Goal: Task Accomplishment & Management: Manage account settings

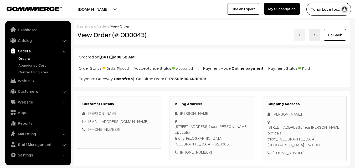
scroll to position [131, 0]
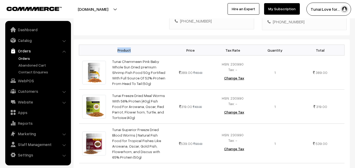
click at [23, 57] on link "Orders" at bounding box center [43, 59] width 52 height 6
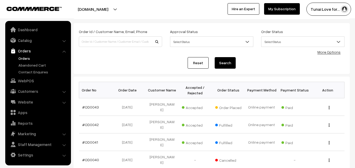
scroll to position [53, 0]
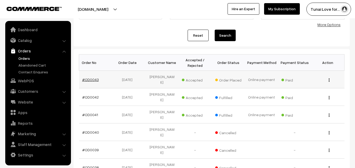
click at [89, 79] on link "#OD0043" at bounding box center [90, 80] width 17 height 4
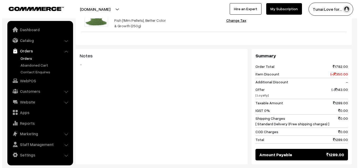
scroll to position [373, 0]
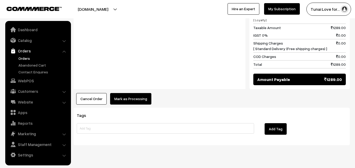
click at [135, 93] on button "Mark as Processing" at bounding box center [130, 99] width 41 height 12
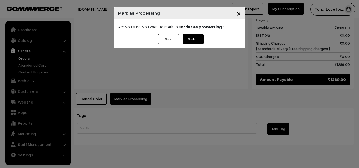
click at [194, 38] on button "Confirm" at bounding box center [193, 39] width 21 height 10
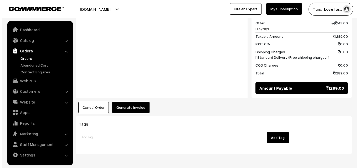
scroll to position [368, 0]
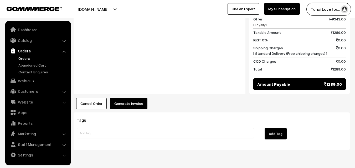
click at [126, 98] on button "Generate Invoice" at bounding box center [128, 104] width 37 height 12
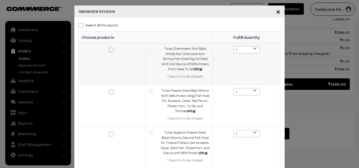
scroll to position [0, 0]
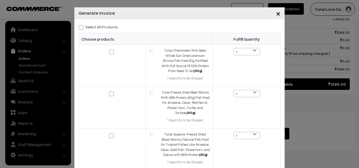
click at [79, 28] on span at bounding box center [81, 27] width 5 height 5
click at [79, 28] on input "Select All Products" at bounding box center [80, 26] width 3 height 3
checkbox input "true"
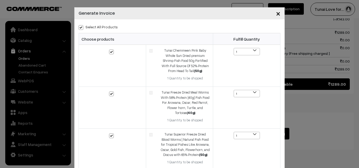
checkbox input "true"
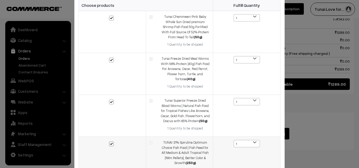
scroll to position [84, 0]
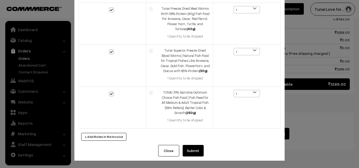
click at [193, 153] on button "Submit" at bounding box center [193, 151] width 21 height 12
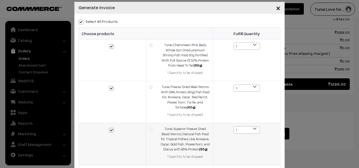
scroll to position [5, 0]
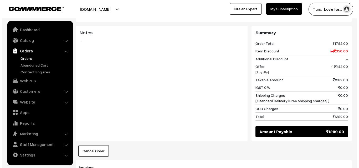
scroll to position [399, 0]
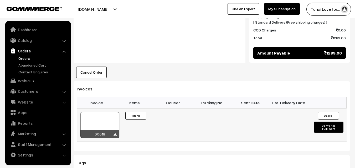
click at [320, 122] on button "Convert to Fulfilment" at bounding box center [329, 127] width 30 height 11
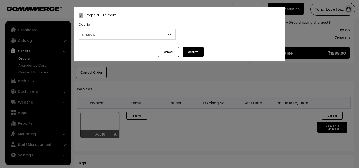
click at [137, 36] on span "Shiprocket" at bounding box center [127, 34] width 96 height 9
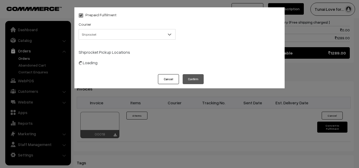
select select "1"
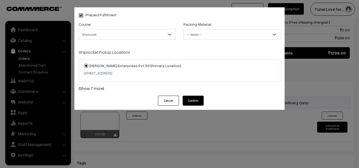
click at [203, 35] on span "-- Select --" at bounding box center [232, 34] width 96 height 9
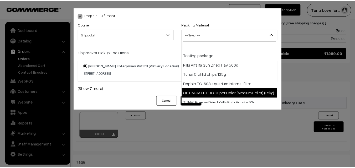
scroll to position [26, 0]
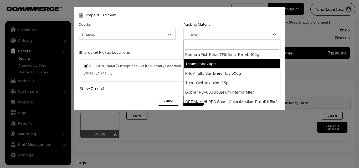
click at [304, 53] on div "Prepaid Fulfilment Courier -- Select -- Shiprocket Shiprocket Packing Material …" at bounding box center [179, 84] width 359 height 168
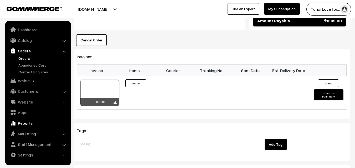
scroll to position [504, 0]
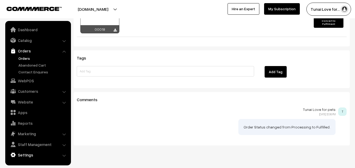
click at [22, 155] on link "Settings" at bounding box center [38, 155] width 63 height 9
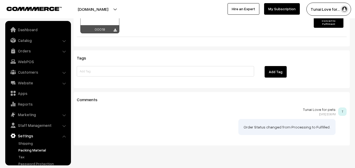
click at [25, 149] on link "Packing Material" at bounding box center [43, 151] width 52 height 6
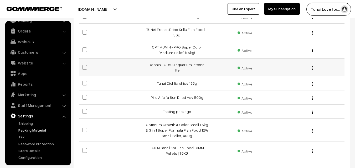
scroll to position [131, 0]
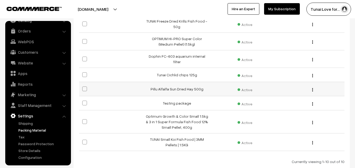
click at [315, 86] on div "Edit Delete" at bounding box center [311, 89] width 60 height 6
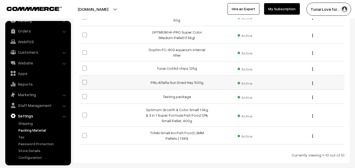
scroll to position [158, 0]
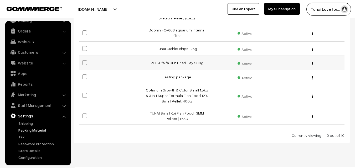
click at [313, 62] on img "button" at bounding box center [312, 63] width 1 height 3
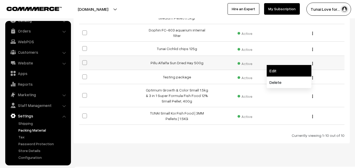
click at [277, 65] on link "Edit" at bounding box center [289, 71] width 45 height 12
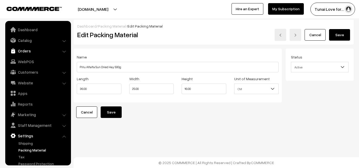
click at [32, 51] on link "Orders" at bounding box center [38, 50] width 63 height 9
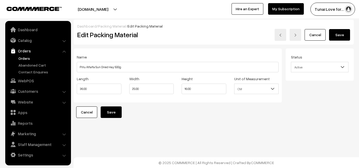
click at [32, 57] on link "Orders" at bounding box center [43, 59] width 52 height 6
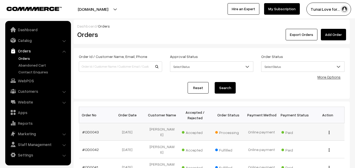
scroll to position [26, 0]
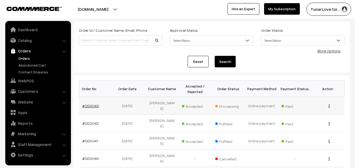
click at [91, 105] on link "#OD0043" at bounding box center [90, 106] width 17 height 4
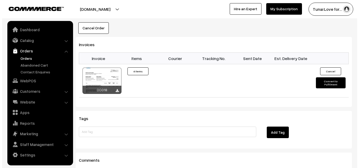
scroll to position [473, 0]
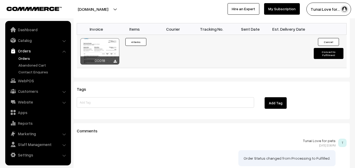
click at [327, 48] on button "Convert to Fulfilment" at bounding box center [329, 53] width 30 height 11
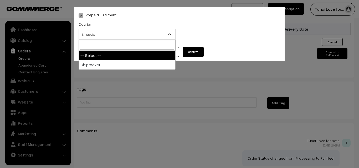
click at [172, 34] on b at bounding box center [169, 34] width 5 height 5
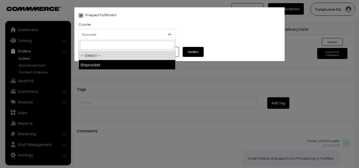
select select "1"
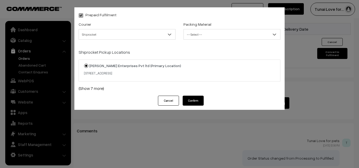
click at [246, 35] on span "-- Select --" at bounding box center [232, 34] width 96 height 9
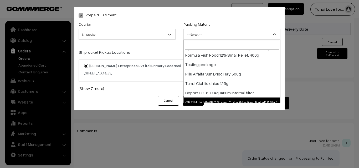
scroll to position [18, 0]
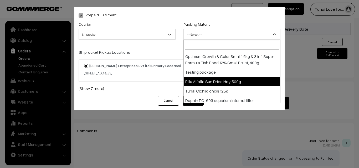
select select "5"
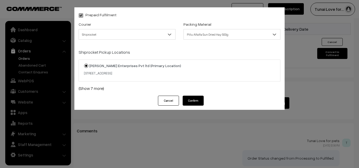
click at [195, 101] on button "Confirm" at bounding box center [193, 101] width 21 height 10
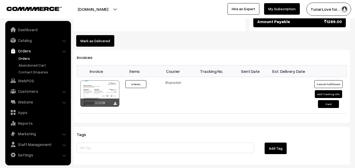
scroll to position [368, 0]
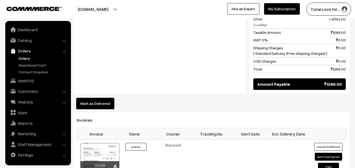
click at [26, 55] on link "Orders" at bounding box center [38, 50] width 63 height 9
click at [24, 57] on link "Orders" at bounding box center [43, 59] width 52 height 6
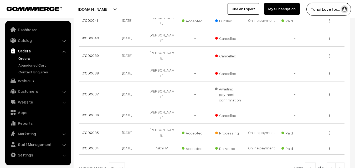
scroll to position [158, 0]
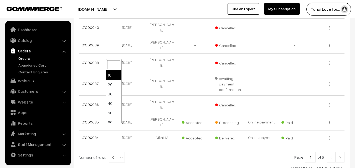
click at [120, 155] on b at bounding box center [121, 157] width 5 height 5
select select "30"
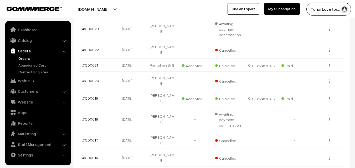
scroll to position [455, 0]
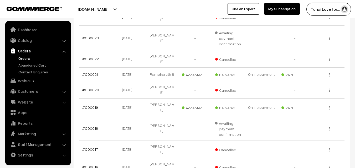
drag, startPoint x: 100, startPoint y: 120, endPoint x: 97, endPoint y: 121, distance: 2.8
drag, startPoint x: 81, startPoint y: 121, endPoint x: 97, endPoint y: 121, distance: 16.6
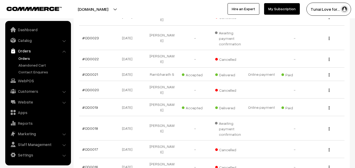
copy link "#OD0015"
drag, startPoint x: 118, startPoint y: 121, endPoint x: 142, endPoint y: 119, distance: 24.5
copy td "26-06-2025"
drag, startPoint x: 158, startPoint y: 114, endPoint x: 170, endPoint y: 124, distance: 15.1
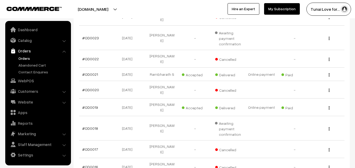
copy td "[PERSON_NAME] [PERSON_NAME]"
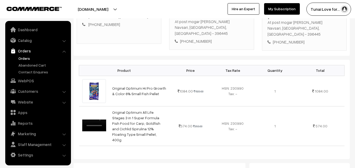
scroll to position [79, 0]
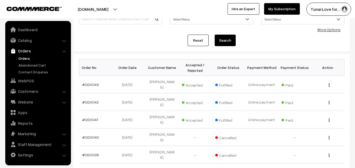
scroll to position [35, 0]
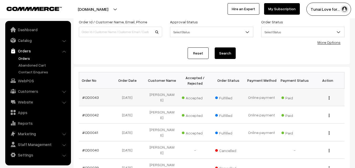
drag, startPoint x: 99, startPoint y: 98, endPoint x: 79, endPoint y: 99, distance: 19.7
click at [79, 99] on td "#OD0043" at bounding box center [95, 98] width 33 height 18
copy link "#OD0043"
drag, startPoint x: 117, startPoint y: 99, endPoint x: 144, endPoint y: 97, distance: 26.6
click at [144, 97] on td "[DATE]" at bounding box center [128, 98] width 33 height 18
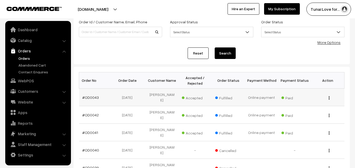
copy td "18-08-2025"
drag, startPoint x: 152, startPoint y: 93, endPoint x: 168, endPoint y: 98, distance: 17.5
click at [168, 98] on td "[PERSON_NAME]" at bounding box center [161, 98] width 33 height 18
copy td "[PERSON_NAME]"
click at [94, 96] on link "#OD0043" at bounding box center [90, 97] width 17 height 4
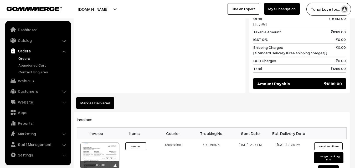
scroll to position [368, 0]
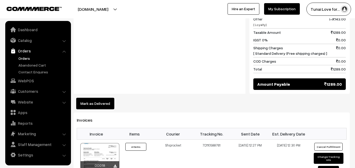
click at [27, 58] on link "Orders" at bounding box center [43, 59] width 52 height 6
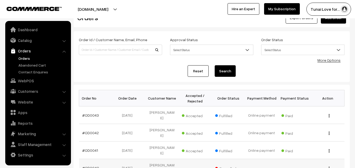
scroll to position [26, 0]
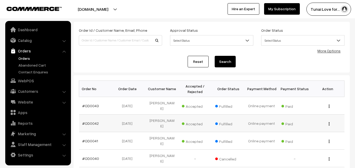
drag, startPoint x: 98, startPoint y: 122, endPoint x: 81, endPoint y: 122, distance: 17.1
click at [81, 122] on td "#OD0042" at bounding box center [95, 124] width 33 height 18
copy link "#OD0042"
drag, startPoint x: 117, startPoint y: 121, endPoint x: 136, endPoint y: 122, distance: 18.7
click at [136, 122] on td "17-08-2025" at bounding box center [128, 124] width 33 height 18
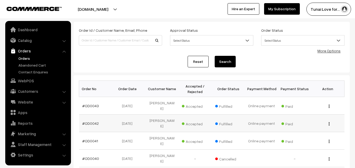
copy td "[DATE]"
drag, startPoint x: 150, startPoint y: 122, endPoint x: 173, endPoint y: 122, distance: 22.6
click at [173, 122] on td "[PERSON_NAME]" at bounding box center [161, 124] width 33 height 18
copy td "[PERSON_NAME]"
click at [92, 122] on link "#OD0042" at bounding box center [90, 123] width 17 height 4
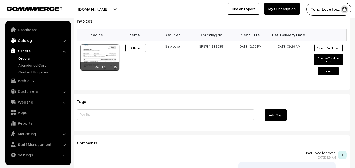
scroll to position [394, 0]
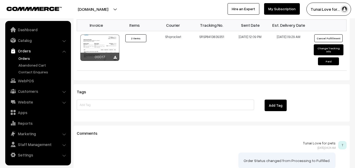
click at [25, 58] on link "Orders" at bounding box center [43, 59] width 52 height 6
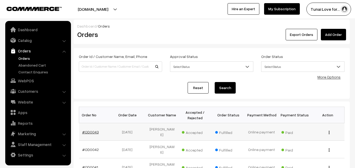
click at [96, 132] on link "#OD0043" at bounding box center [90, 132] width 17 height 4
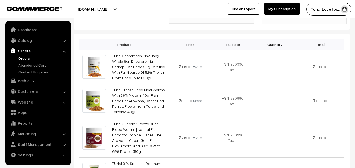
scroll to position [132, 0]
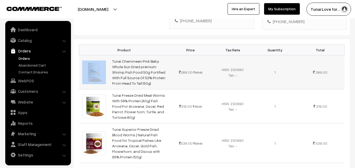
drag, startPoint x: 110, startPoint y: 55, endPoint x: 107, endPoint y: 54, distance: 3.6
click at [107, 55] on tr "Tunai Chemmeen Pink Baby Whole Sun Dried premium Shrimp Fish Food 50g Fortified…" at bounding box center [211, 72] width 265 height 34
click at [131, 39] on div "Product Price Tax Rate Quantity Total Tunai Chemmeen Pink Baby Whole Sun Dried …" at bounding box center [212, 125] width 276 height 172
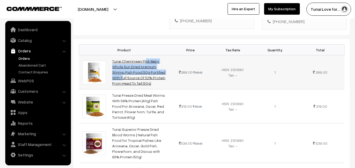
drag, startPoint x: 111, startPoint y: 56, endPoint x: 127, endPoint y: 66, distance: 18.3
click at [127, 66] on td "Tunai Chemmeen Pink Baby Whole Sun Dried premium Shrimp Fish Food 50g Fortified…" at bounding box center [139, 72] width 60 height 34
copy link "Tunai Chemmeen Pink Baby Whole Sun Dried premium Shrimp Fish Food 50g"
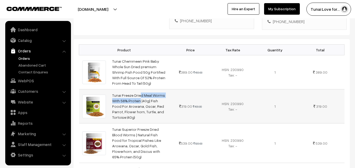
drag, startPoint x: 111, startPoint y: 88, endPoint x: 162, endPoint y: 89, distance: 51.3
click at [162, 90] on td "Tunai Freeze Dried Meal Worms With 56% Protein |40g| Fish Food For Arowana, Osc…" at bounding box center [139, 107] width 60 height 34
copy link "Tunai Freeze Dried Meal Worms"
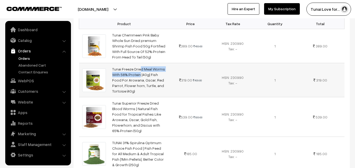
scroll to position [184, 0]
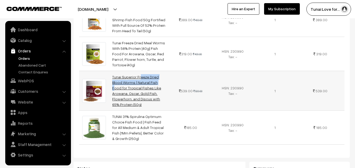
drag, startPoint x: 110, startPoint y: 71, endPoint x: 124, endPoint y: 77, distance: 15.0
click at [124, 77] on td "Tunai Superior Freeze Dried Blood Worms | Natural Fish Food for Tropical Fishes…" at bounding box center [139, 91] width 60 height 40
copy link "Tunai Superior Freeze Dried Blood Worms"
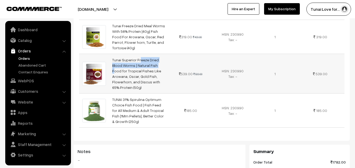
scroll to position [210, 0]
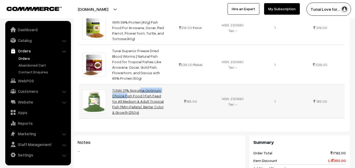
drag, startPoint x: 111, startPoint y: 79, endPoint x: 142, endPoint y: 78, distance: 31.0
click at [142, 85] on td "TUNAI 31% Spirulina Optimum Choice Fish Food | Fish Feed for All Medium & Adult…" at bounding box center [139, 102] width 60 height 34
copy link "TUNAI 31% Spirulina"
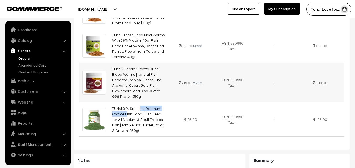
scroll to position [184, 0]
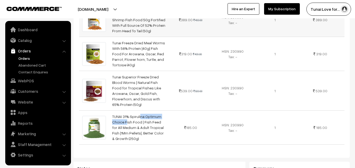
copy link "TUNAI 31% Spirulina"
click at [20, 58] on link "Orders" at bounding box center [43, 59] width 52 height 6
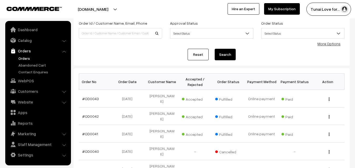
scroll to position [53, 0]
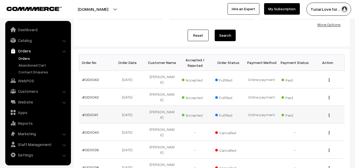
drag, startPoint x: 97, startPoint y: 109, endPoint x: 81, endPoint y: 112, distance: 16.5
click at [81, 112] on td "#OD0041" at bounding box center [95, 115] width 33 height 18
copy link "#OD0041"
drag, startPoint x: 116, startPoint y: 109, endPoint x: 136, endPoint y: 107, distance: 20.6
click at [136, 107] on td "[DATE]" at bounding box center [128, 115] width 33 height 18
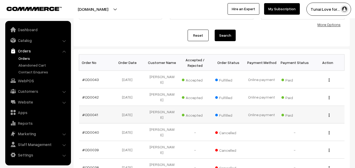
copy td "[DATE]"
drag, startPoint x: 153, startPoint y: 110, endPoint x: 182, endPoint y: 109, distance: 28.9
click at [182, 109] on tr "#OD0041 15-08-2025 astha singh Accepted Fulfilled Online payment" at bounding box center [211, 115] width 265 height 18
click at [161, 110] on td "[PERSON_NAME]" at bounding box center [161, 115] width 33 height 18
drag, startPoint x: 152, startPoint y: 110, endPoint x: 179, endPoint y: 108, distance: 26.9
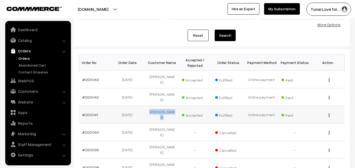
click at [179, 108] on tr "#OD0041 15-08-2025 astha singh Accepted Fulfilled Online payment" at bounding box center [211, 115] width 265 height 18
copy tr "[PERSON_NAME]"
drag, startPoint x: 116, startPoint y: 108, endPoint x: 137, endPoint y: 109, distance: 21.1
click at [137, 109] on td "15-08-2025" at bounding box center [128, 115] width 33 height 18
copy td "15-08-2025"
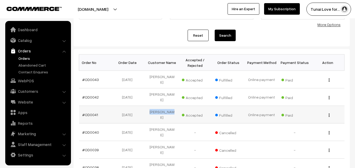
drag, startPoint x: 153, startPoint y: 110, endPoint x: 170, endPoint y: 110, distance: 16.8
click at [170, 110] on td "[PERSON_NAME]" at bounding box center [161, 115] width 33 height 18
copy td "[PERSON_NAME]"
click at [89, 113] on link "#OD0041" at bounding box center [90, 115] width 16 height 4
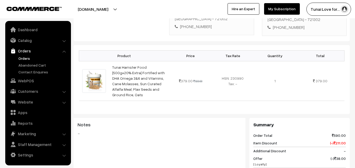
scroll to position [131, 0]
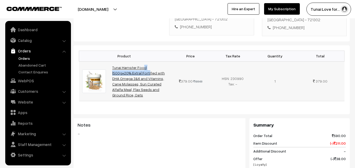
drag, startPoint x: 110, startPoint y: 49, endPoint x: 152, endPoint y: 48, distance: 41.8
click at [152, 61] on td "Tunai Hamster Food |500g+20% Extra| Fortified with DHA Omega 3&6 and Vitamins, …" at bounding box center [139, 81] width 60 height 40
copy link "Tunai Hamster Food |500g"
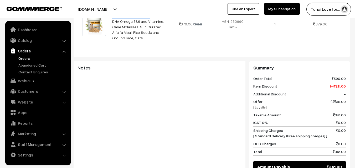
scroll to position [210, 0]
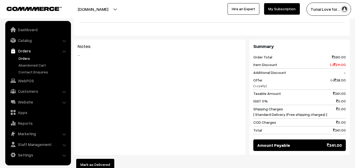
click at [25, 57] on link "Orders" at bounding box center [43, 59] width 52 height 6
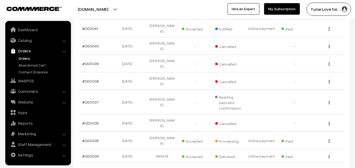
scroll to position [158, 0]
